Goal: Task Accomplishment & Management: Complete application form

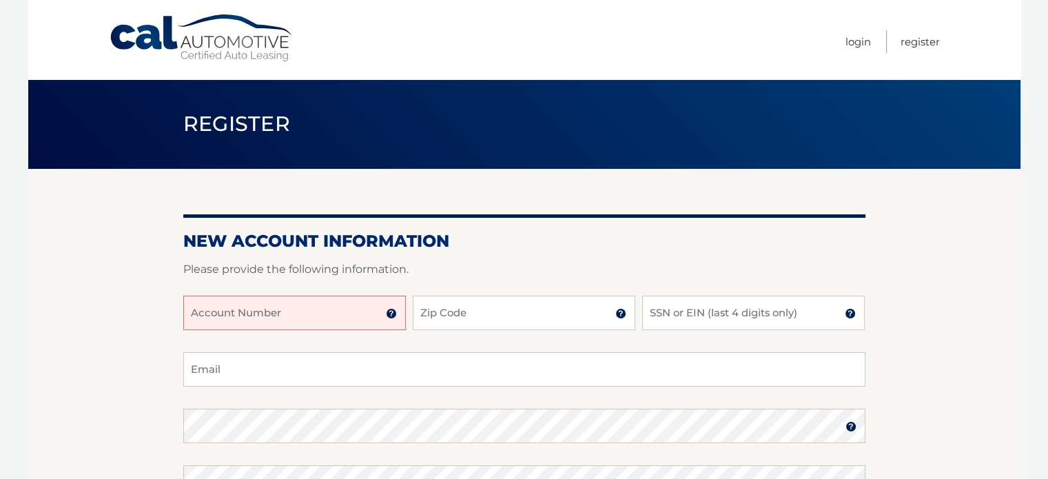
click at [323, 314] on input "Account Number" at bounding box center [294, 313] width 223 height 34
type input "44455974187"
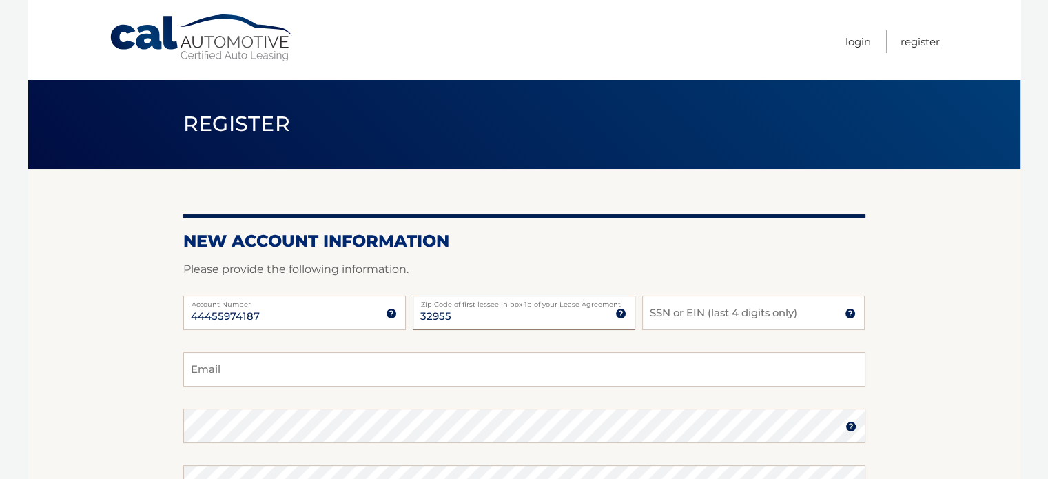
type input "32955"
click at [298, 371] on input "Email" at bounding box center [524, 369] width 682 height 34
type input "[EMAIL_ADDRESS][DOMAIN_NAME]"
click at [662, 314] on input "SSN or EIN (last 4 digits only)" at bounding box center [753, 313] width 223 height 34
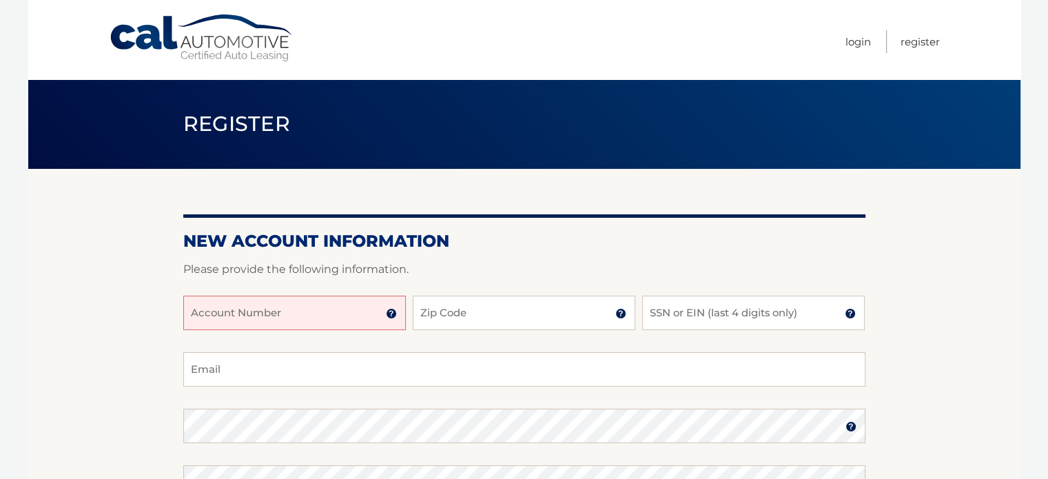
click at [330, 311] on input "Account Number" at bounding box center [294, 313] width 223 height 34
type input "44455974187"
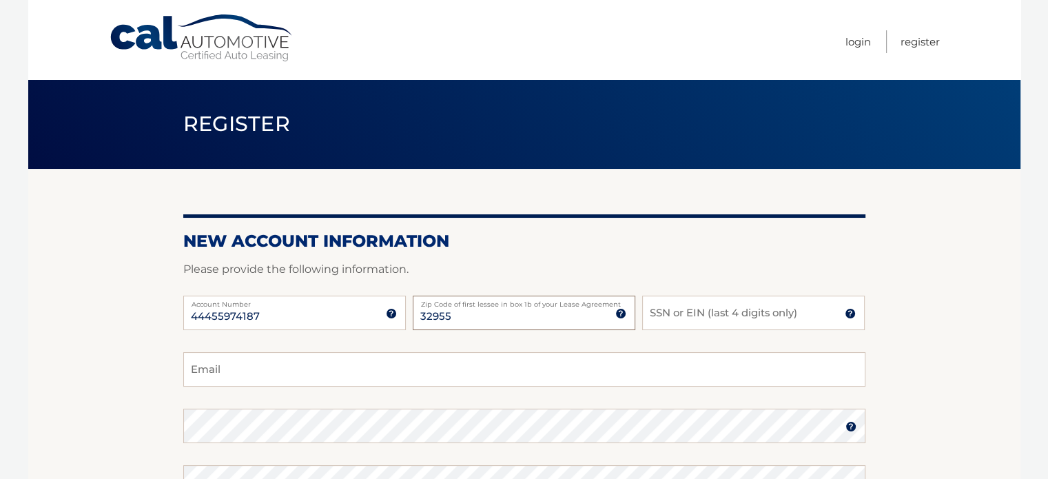
type input "32955"
type input "2941"
type input "[EMAIL_ADDRESS][DOMAIN_NAME]"
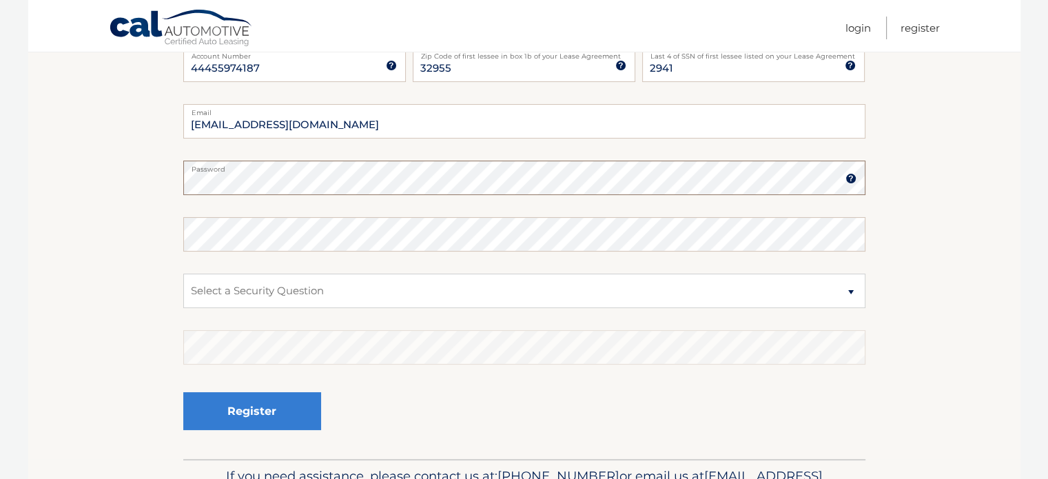
scroll to position [252, 0]
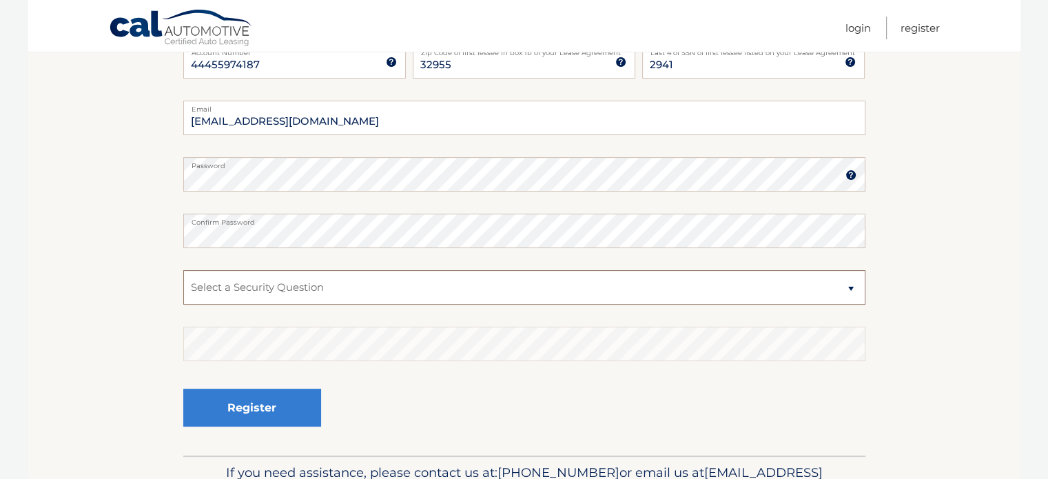
click at [706, 290] on select "Select a Security Question What was the name of your elementary school? What is…" at bounding box center [524, 287] width 682 height 34
click at [922, 251] on section "New Account Information Please provide the following information. 44455974187 A…" at bounding box center [524, 186] width 993 height 538
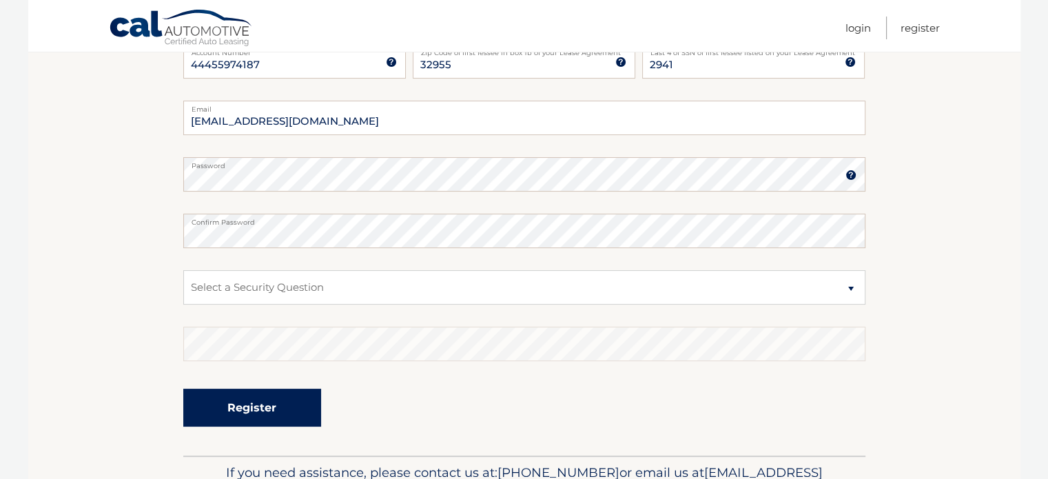
click at [279, 399] on button "Register" at bounding box center [252, 408] width 138 height 38
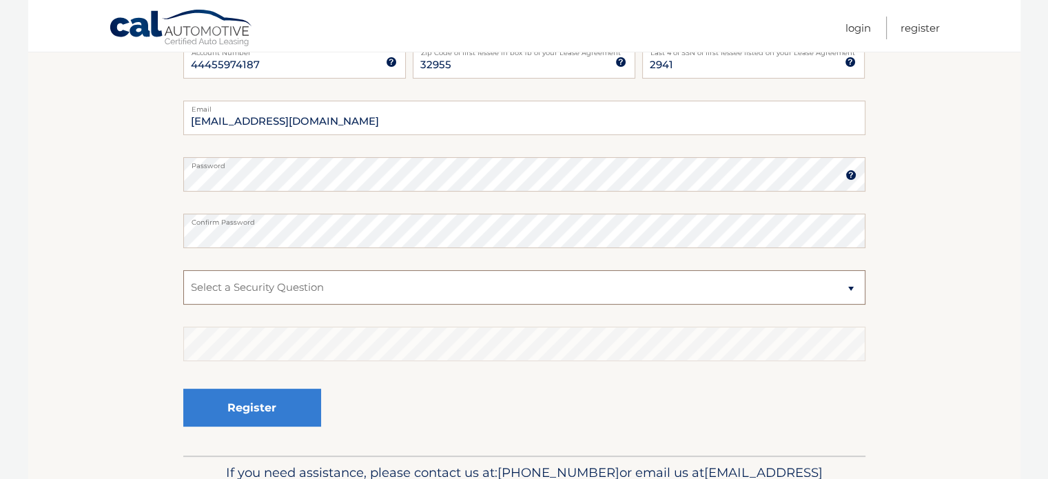
click at [328, 279] on select "Select a Security Question What was the name of your elementary school? What is…" at bounding box center [524, 287] width 682 height 34
select select "1"
click at [183, 270] on select "Select a Security Question What was the name of your elementary school? What is…" at bounding box center [524, 287] width 682 height 34
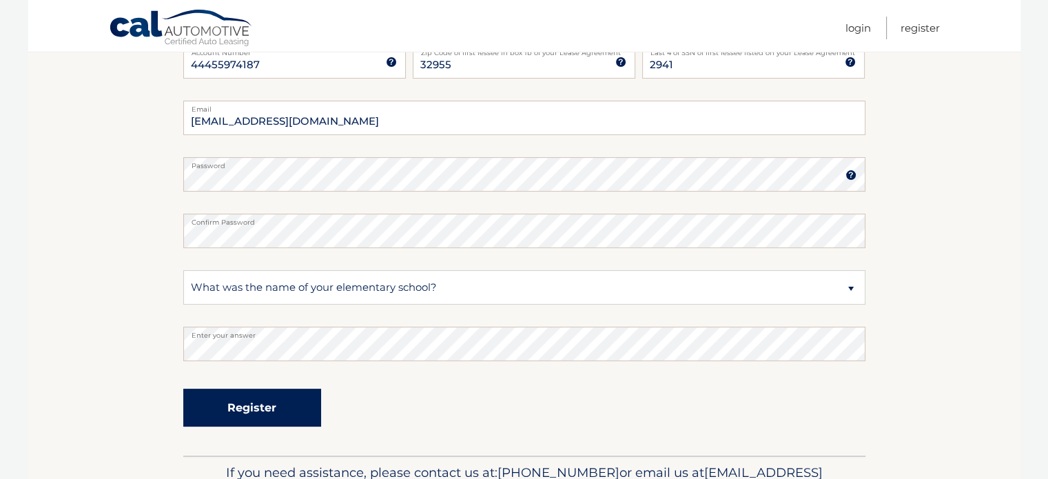
click at [272, 398] on button "Register" at bounding box center [252, 408] width 138 height 38
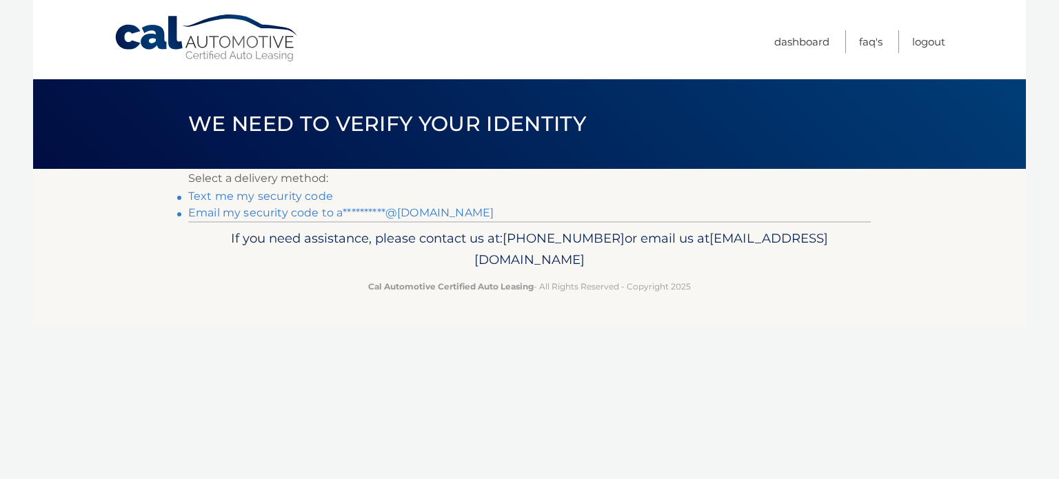
click at [201, 214] on link "**********" at bounding box center [340, 212] width 305 height 13
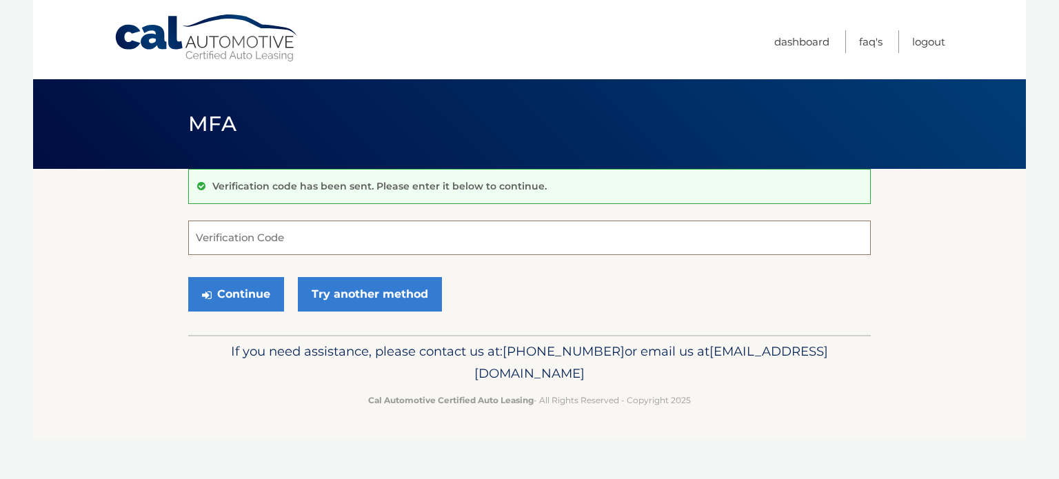
click at [210, 231] on input "Verification Code" at bounding box center [529, 238] width 682 height 34
type input "677721"
click at [188, 277] on button "Continue" at bounding box center [236, 294] width 96 height 34
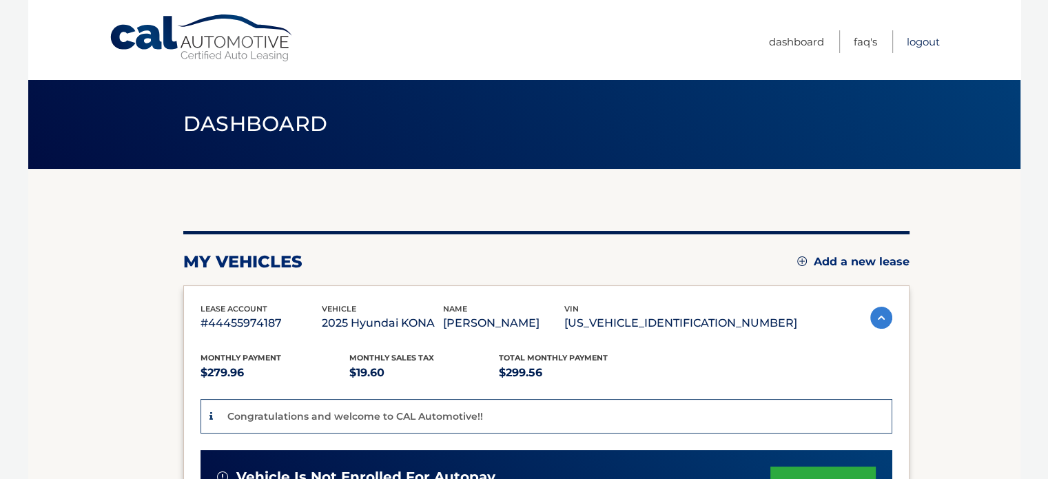
click at [915, 39] on link "Logout" at bounding box center [923, 41] width 33 height 23
